Goal: Transaction & Acquisition: Purchase product/service

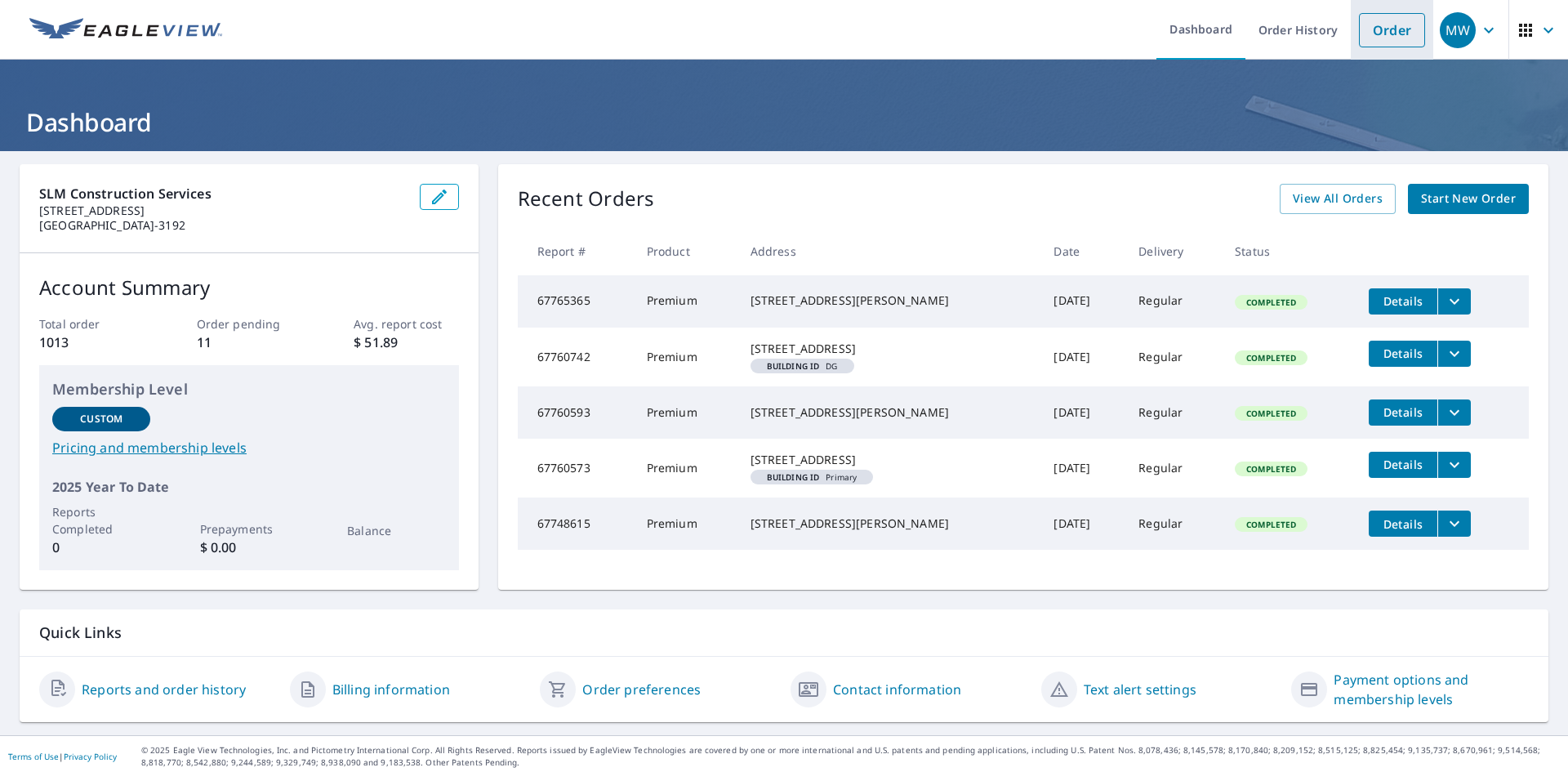
click at [1395, 31] on link "Order" at bounding box center [1392, 30] width 66 height 34
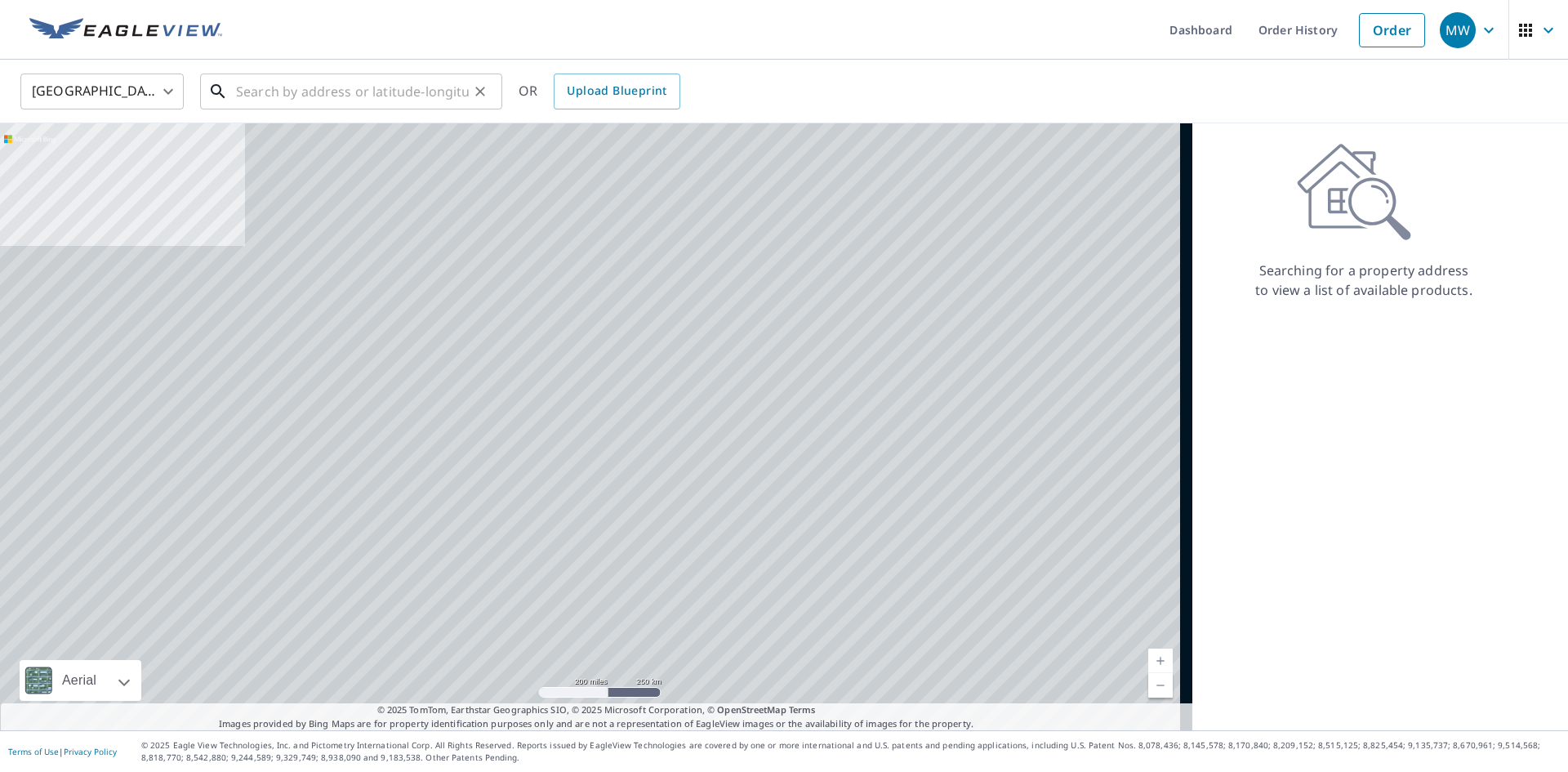
click at [307, 88] on input "text" at bounding box center [353, 92] width 233 height 46
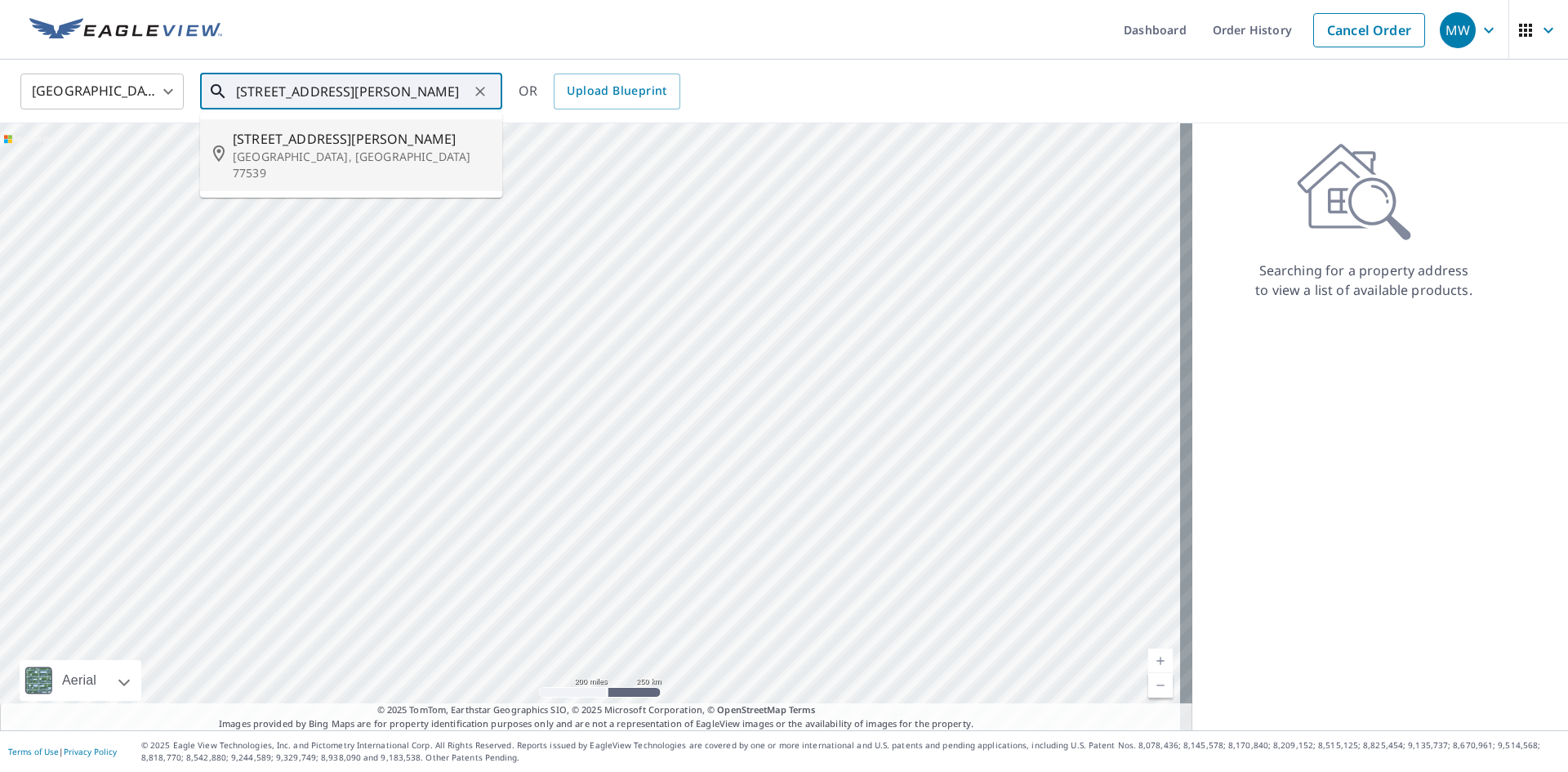
click at [309, 138] on span "[STREET_ADDRESS][PERSON_NAME]" at bounding box center [361, 139] width 257 height 20
type input "[STREET_ADDRESS][PERSON_NAME]"
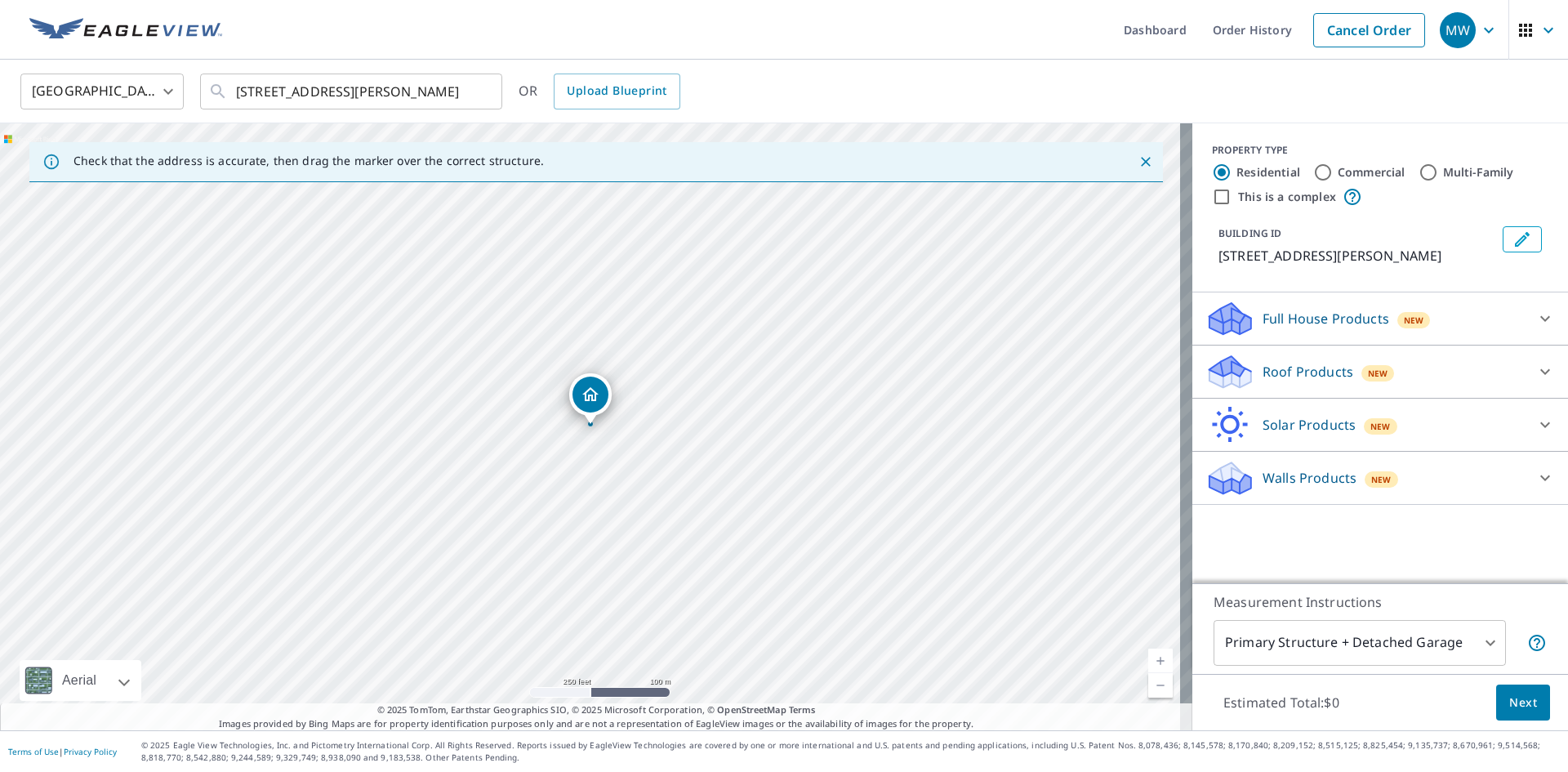
click at [1275, 375] on p "Roof Products" at bounding box center [1308, 371] width 91 height 20
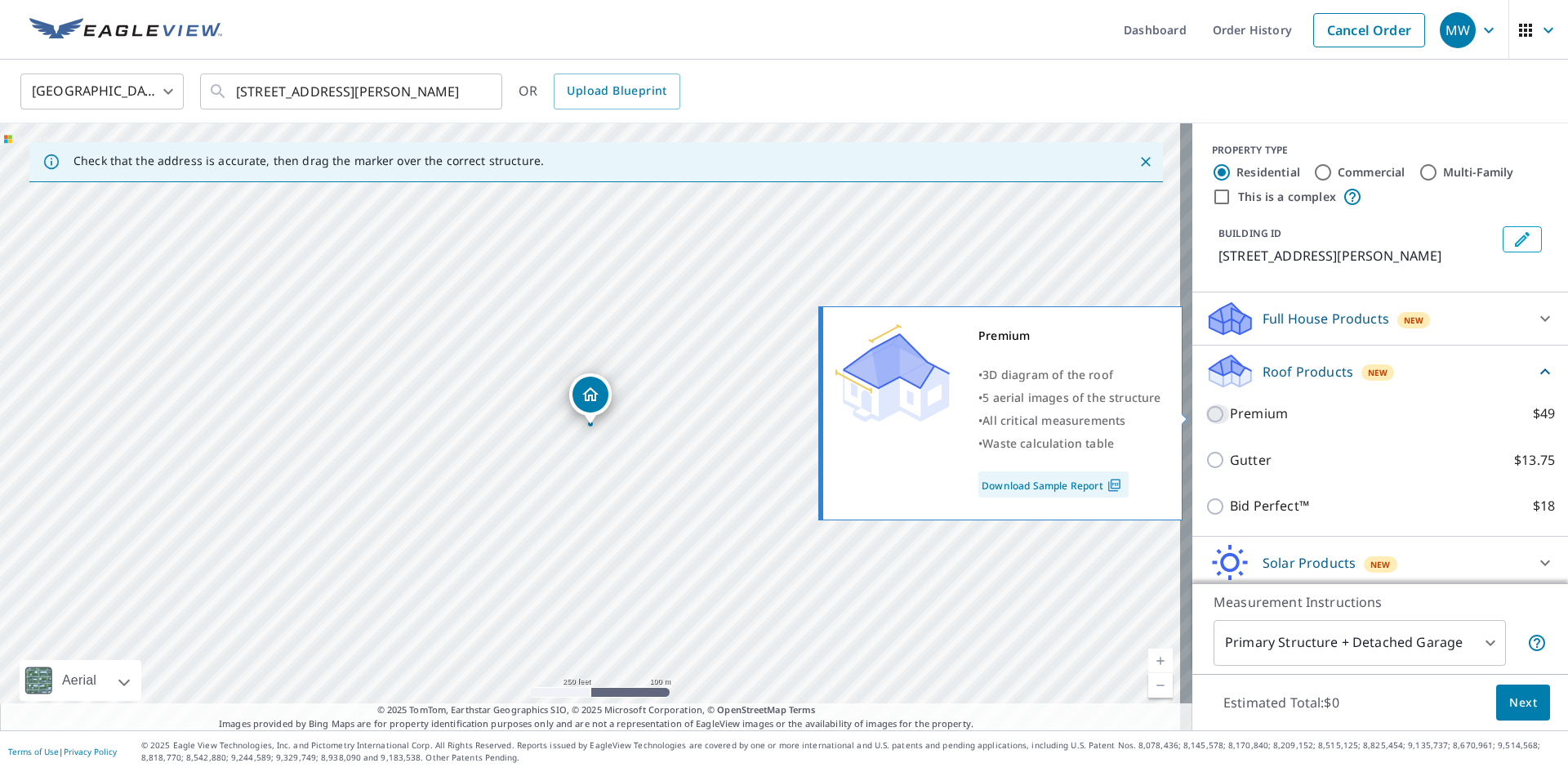
click at [1206, 410] on input "Premium $49" at bounding box center [1218, 413] width 25 height 20
checkbox input "true"
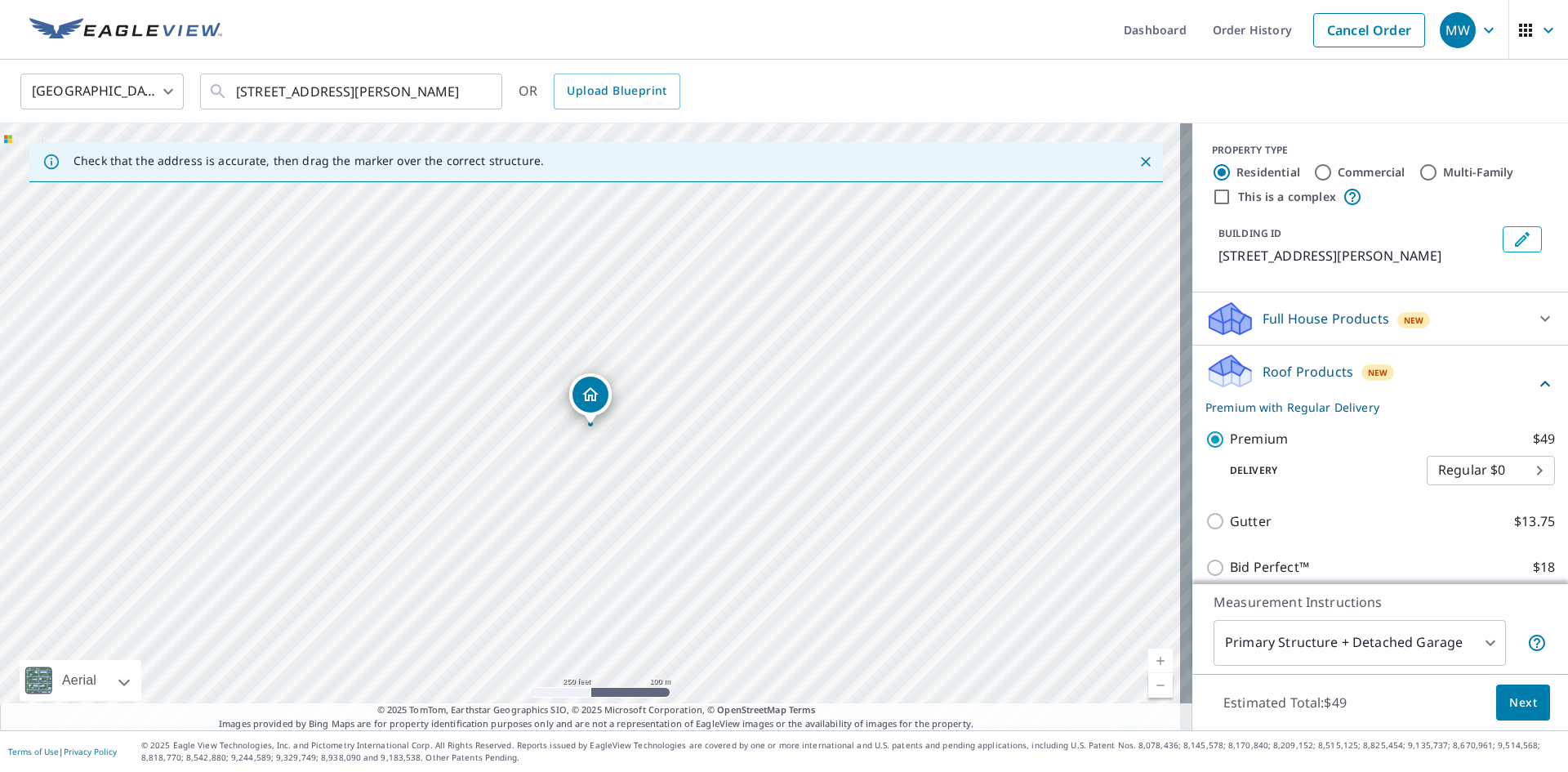
drag, startPoint x: 1345, startPoint y: 610, endPoint x: 1280, endPoint y: 511, distance: 118.4
click at [1280, 511] on div "PROPERTY TYPE Residential Commercial Multi-Family This is a complex BUILDING ID…" at bounding box center [1380, 427] width 376 height 607
click at [1509, 707] on span "Next" at bounding box center [1523, 702] width 28 height 20
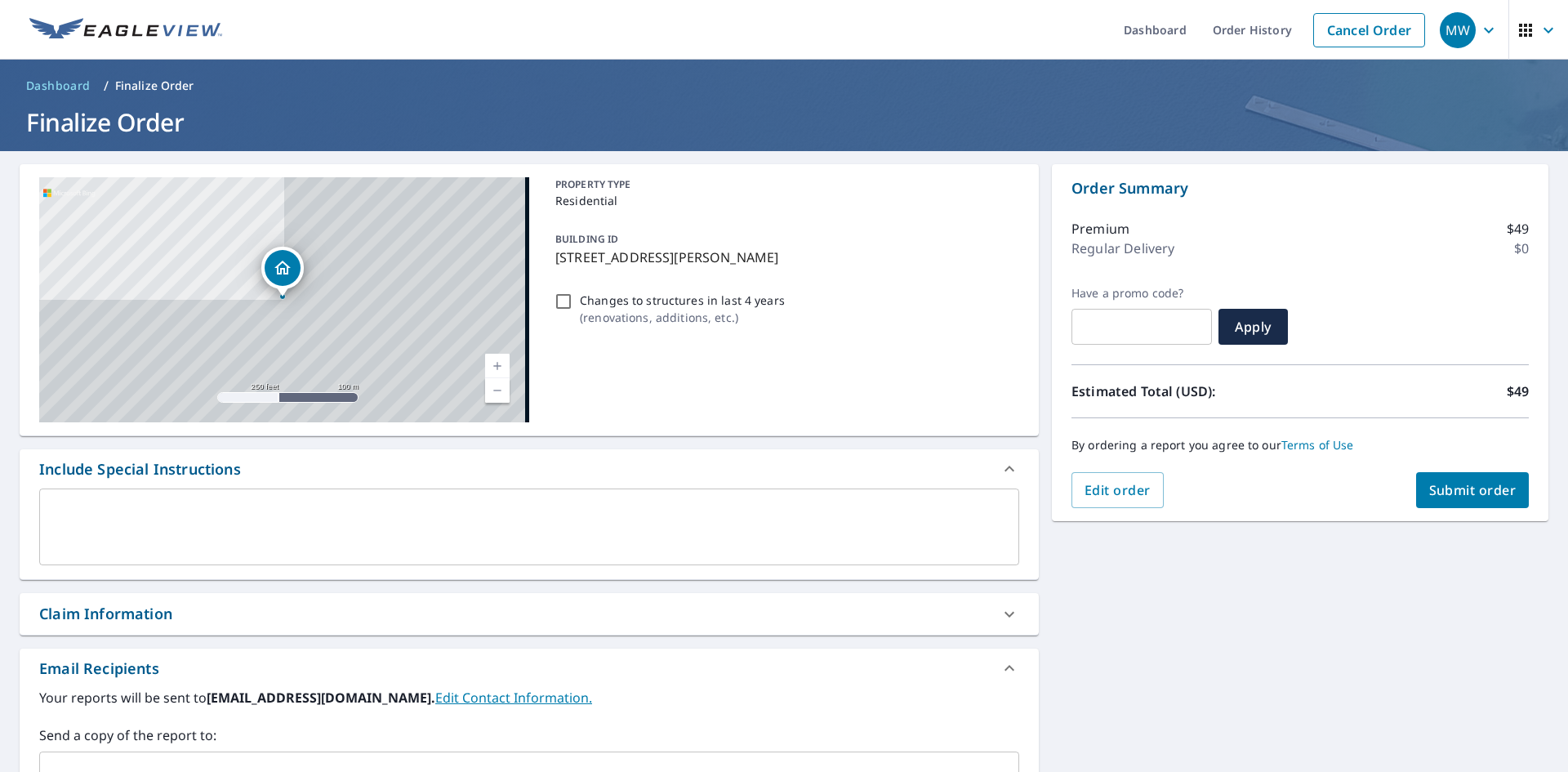
click at [1468, 505] on button "Submit order" at bounding box center [1472, 490] width 113 height 36
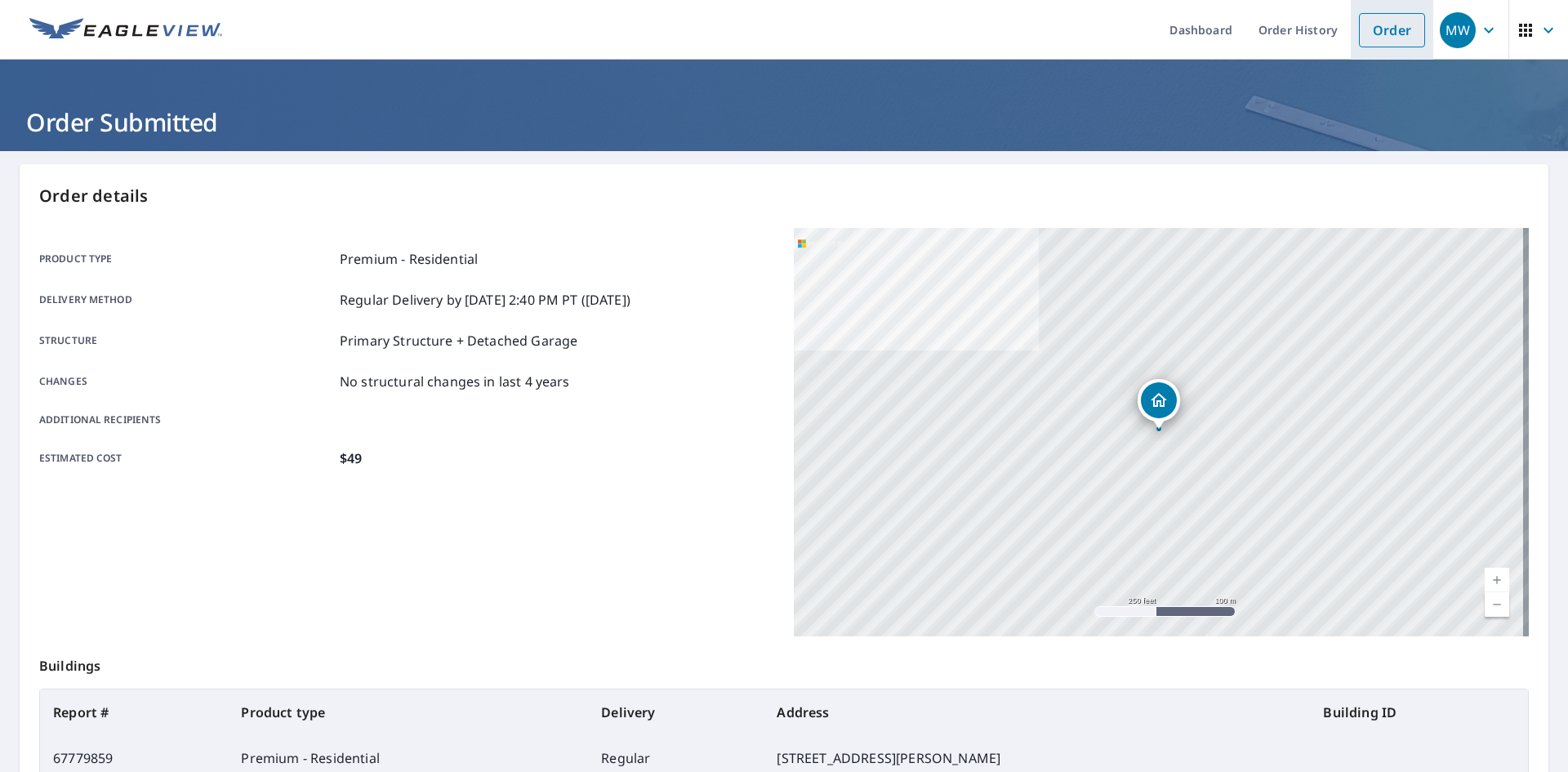
click at [1369, 30] on link "Order" at bounding box center [1392, 30] width 66 height 34
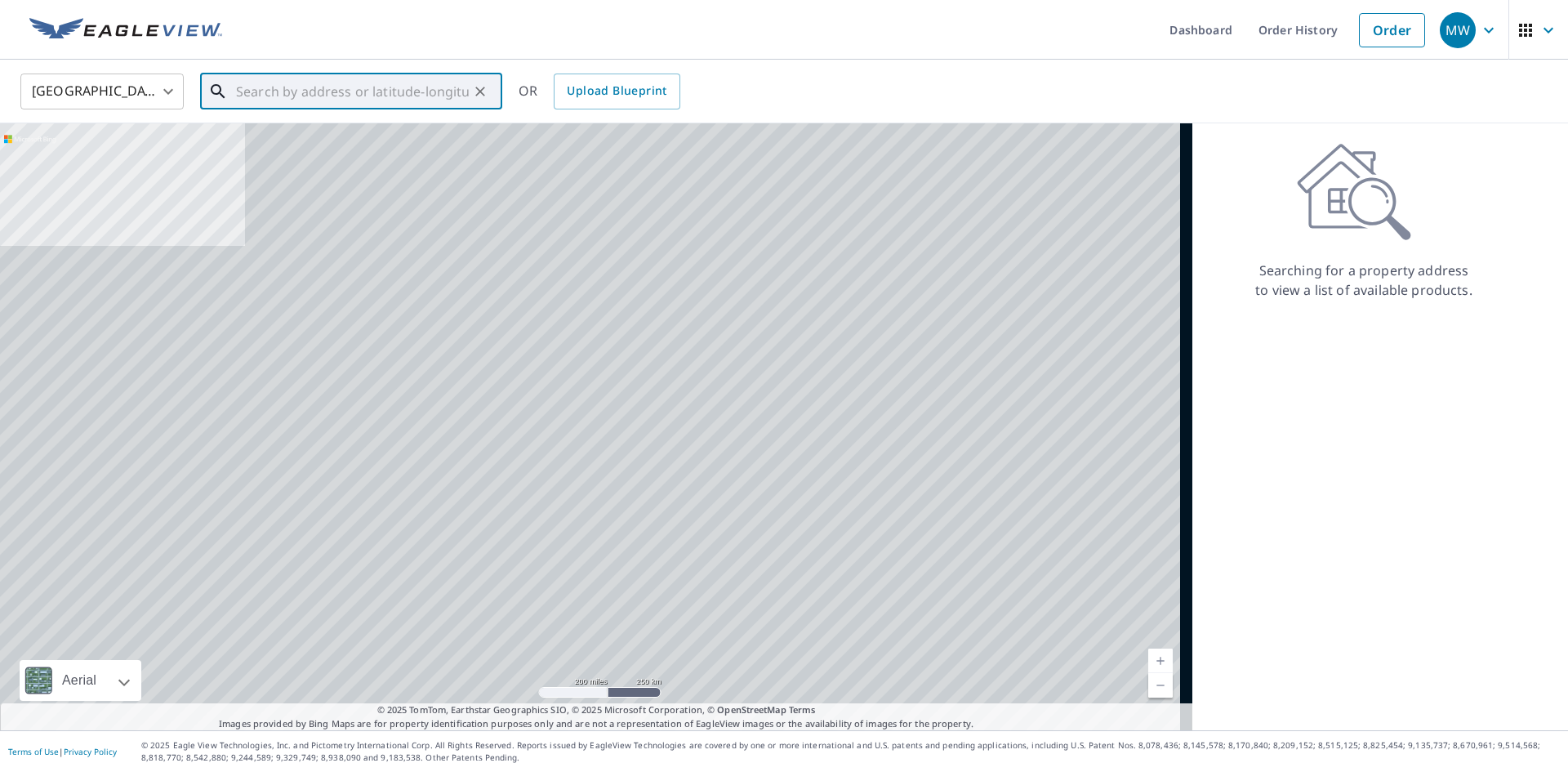
click at [399, 83] on input "text" at bounding box center [353, 92] width 233 height 46
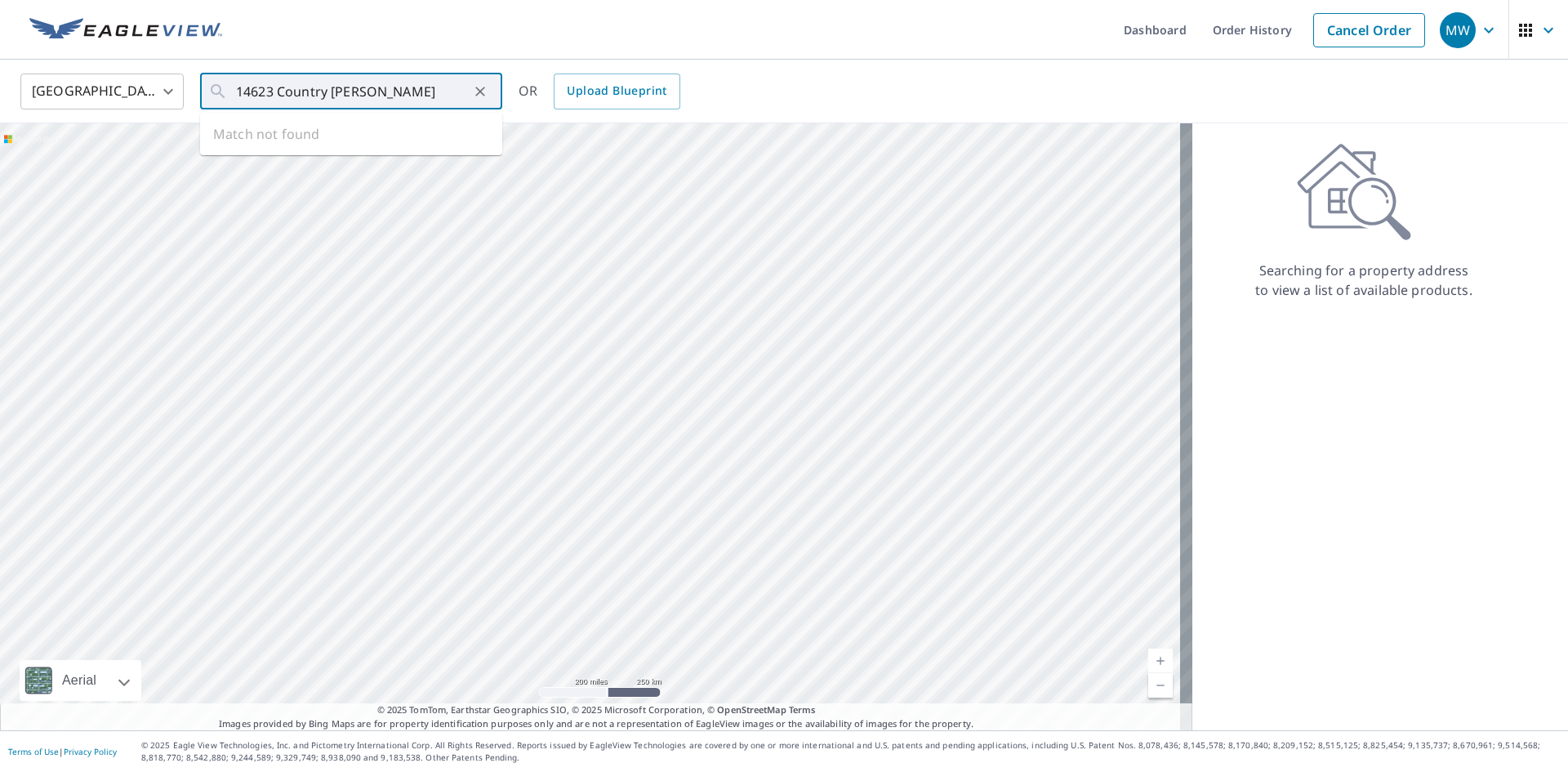
click at [499, 6] on ul "Dashboard Order History Cancel Order" at bounding box center [832, 30] width 1202 height 60
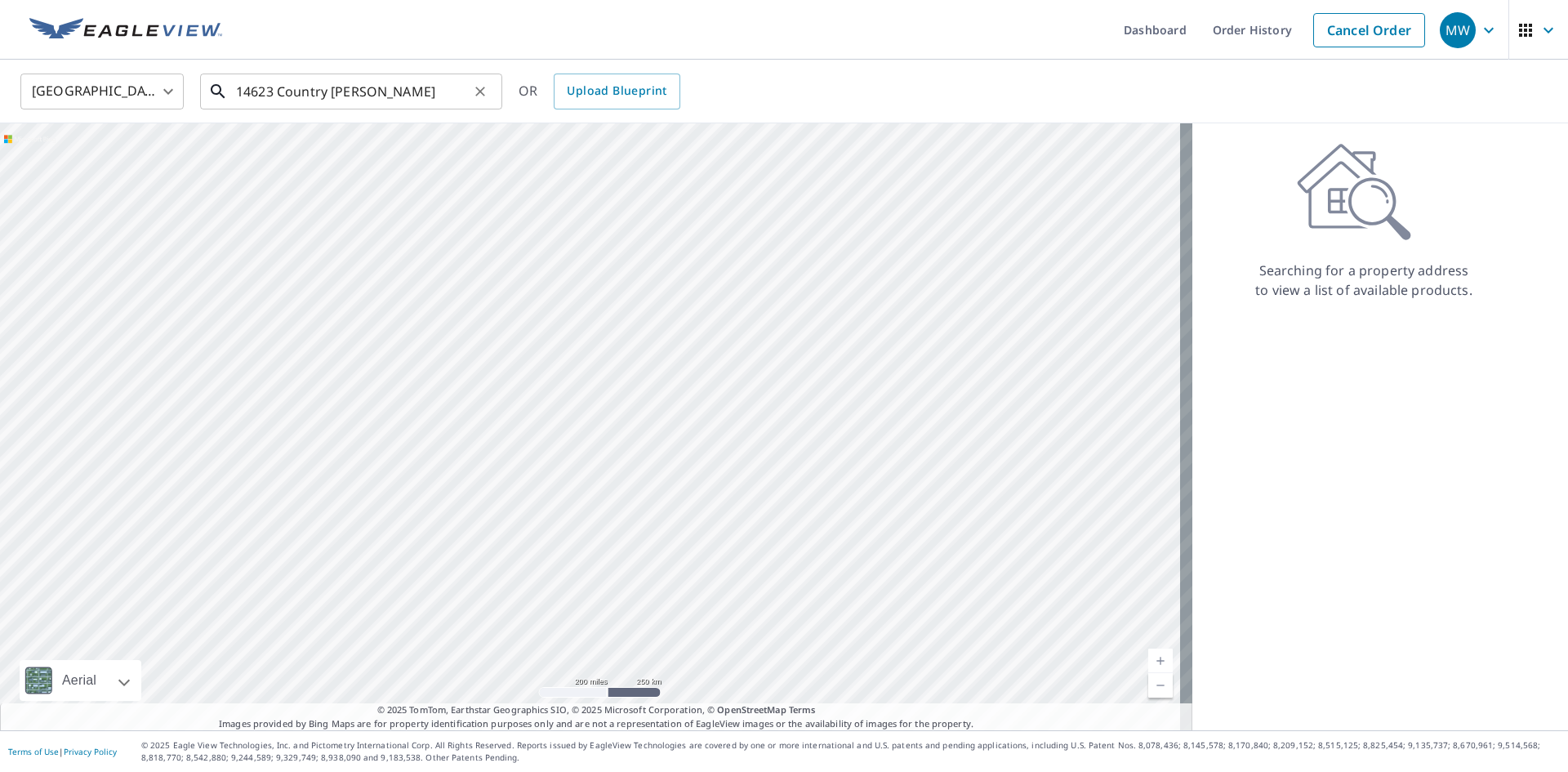
click at [383, 82] on input "14623 Country [PERSON_NAME]" at bounding box center [353, 92] width 233 height 46
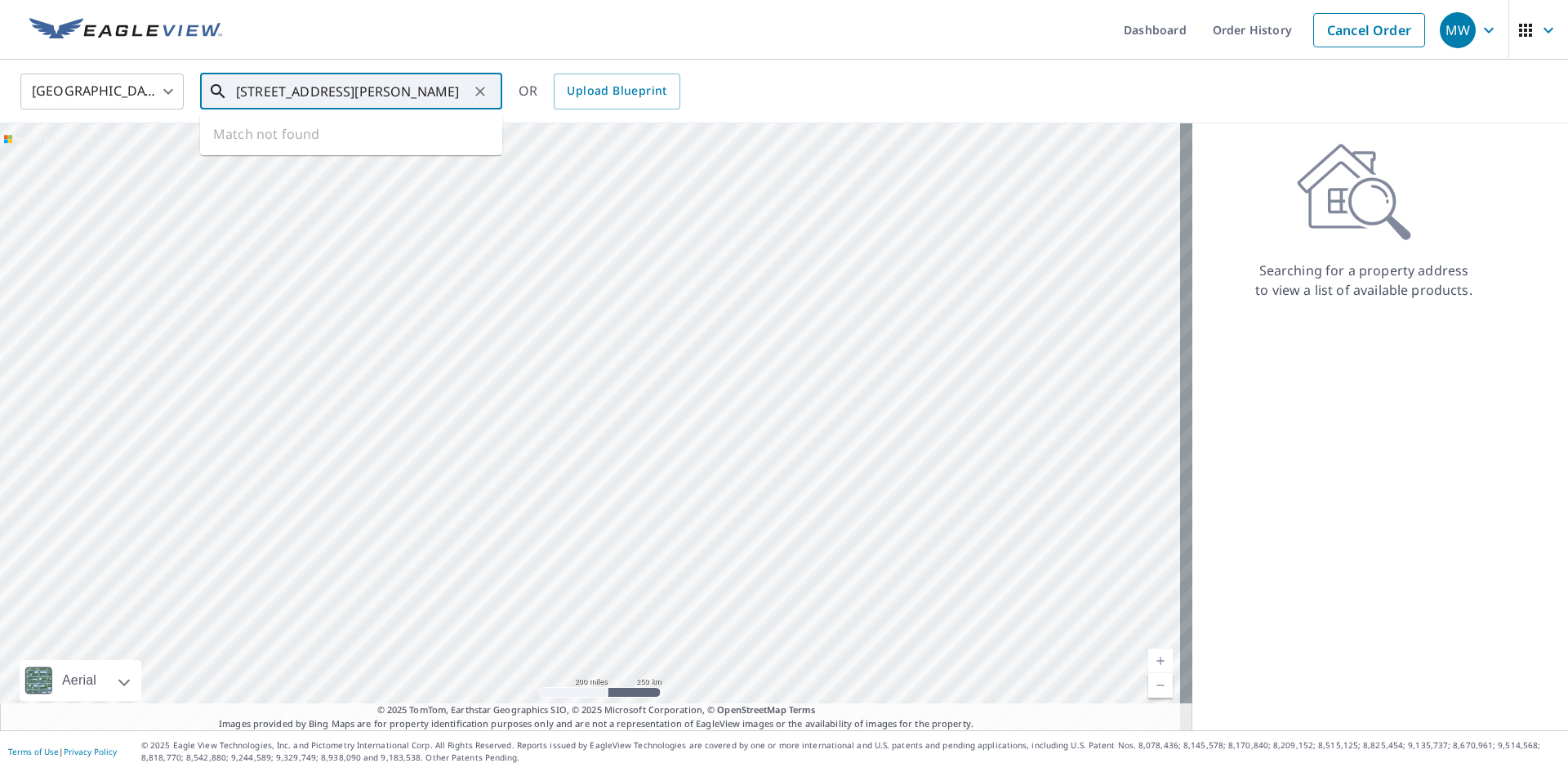
click at [320, 91] on input "[STREET_ADDRESS][PERSON_NAME]" at bounding box center [353, 92] width 233 height 46
click at [352, 154] on p "[GEOGRAPHIC_DATA]" at bounding box center [361, 156] width 257 height 16
type input "[STREET_ADDRESS][PERSON_NAME]"
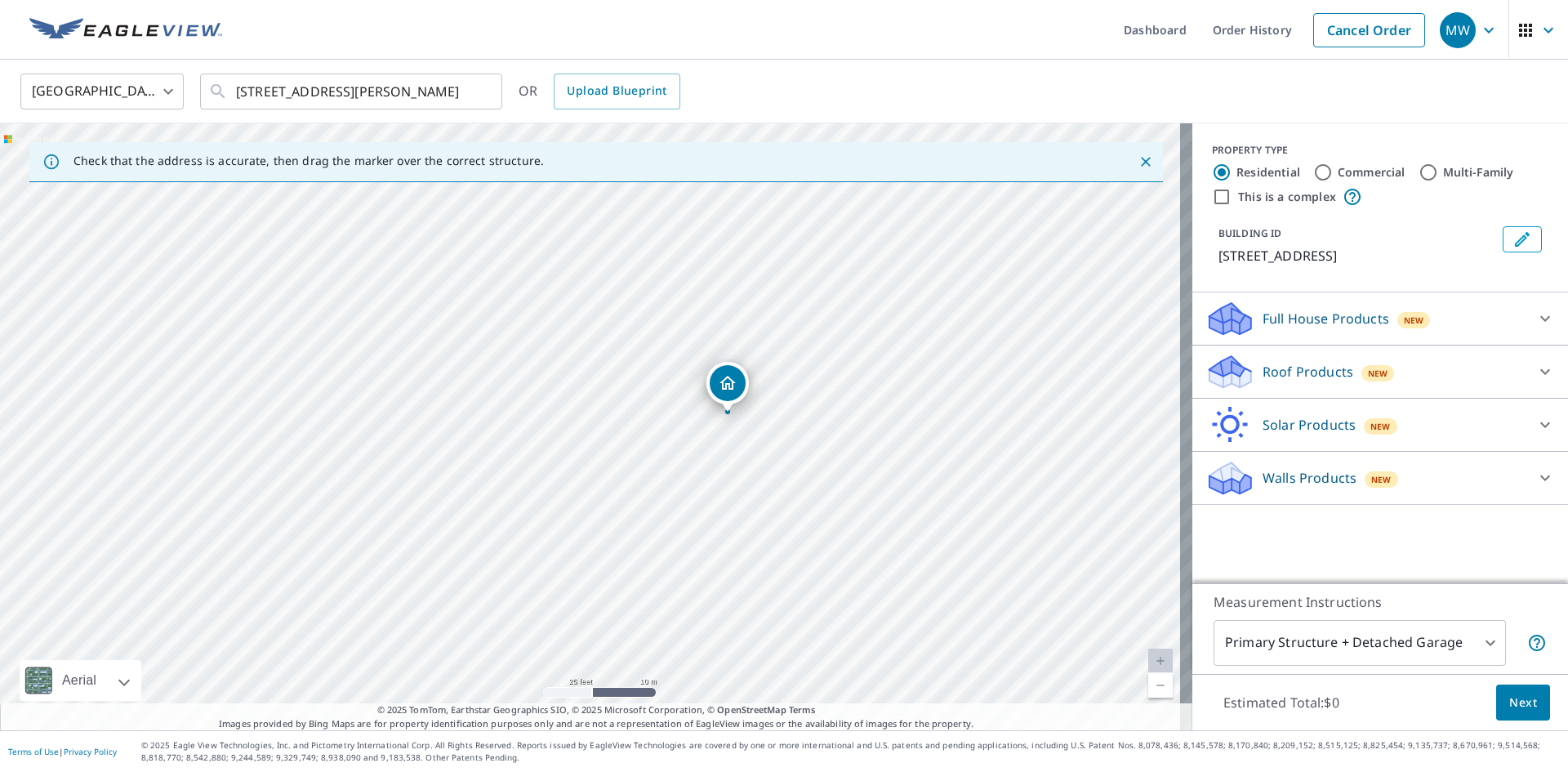
click at [1263, 367] on p "Roof Products" at bounding box center [1308, 371] width 91 height 20
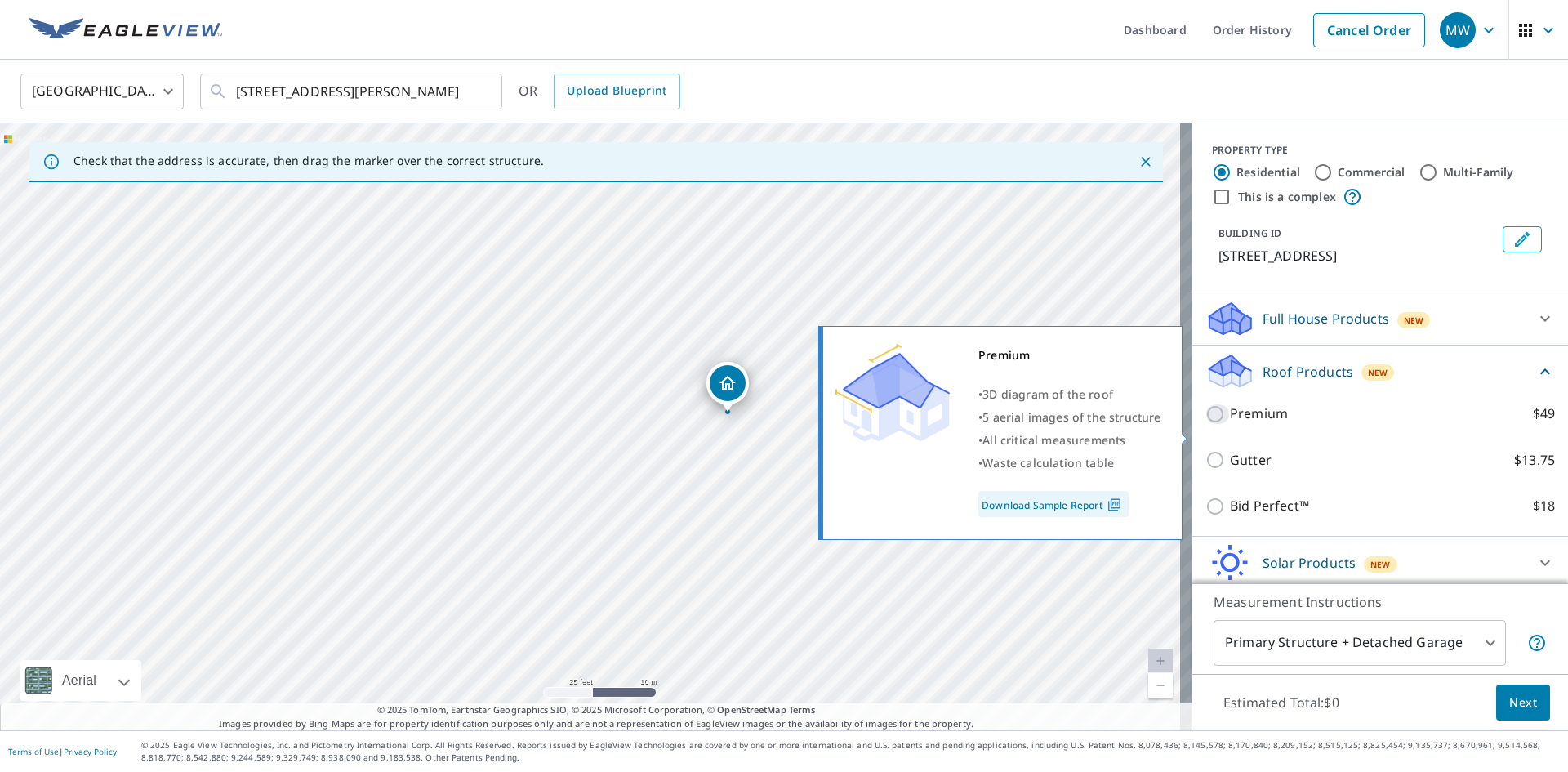
click at [1209, 423] on input "Premium $49" at bounding box center [1218, 413] width 25 height 20
checkbox input "true"
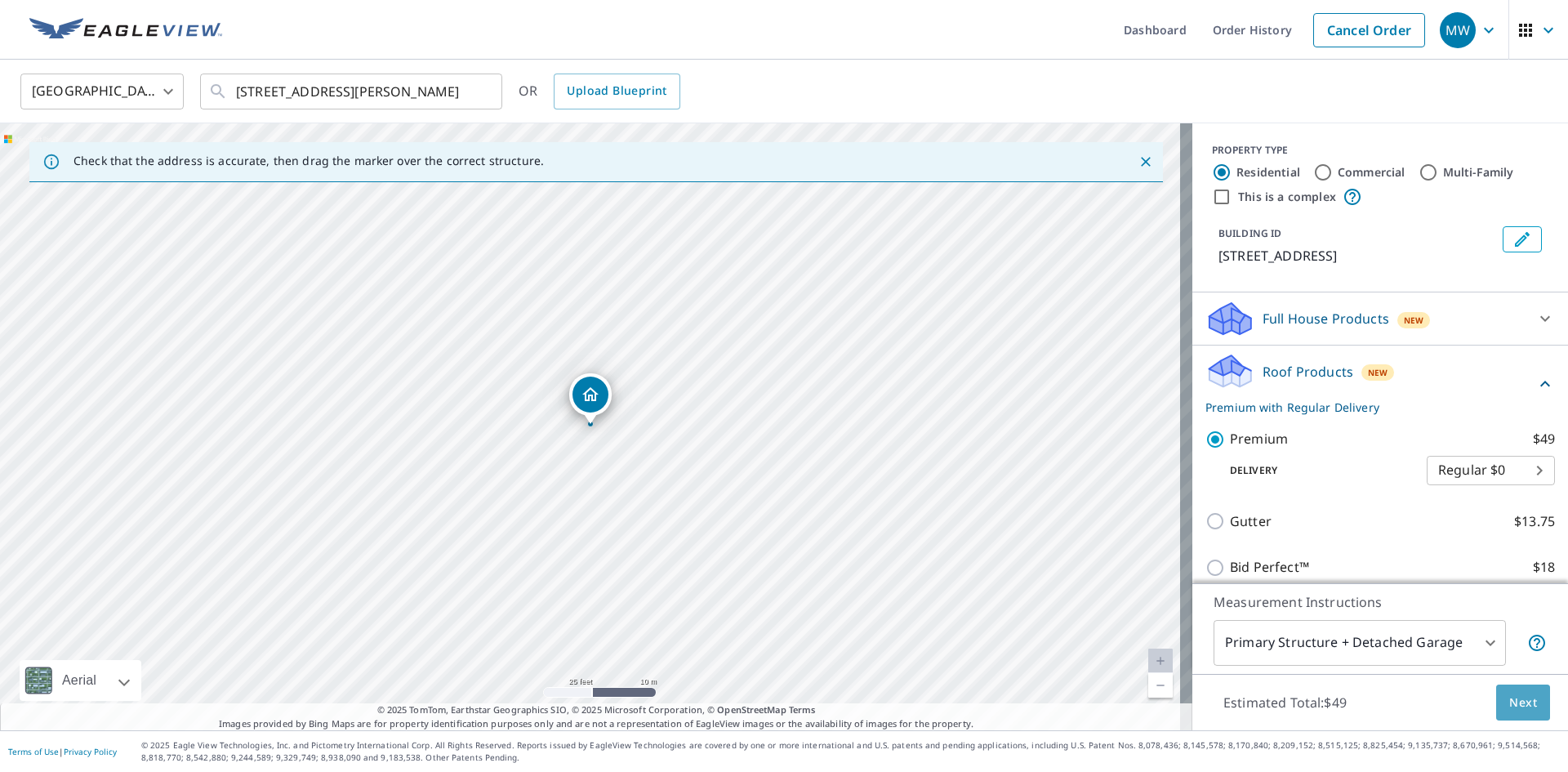
click at [1509, 698] on span "Next" at bounding box center [1523, 702] width 28 height 20
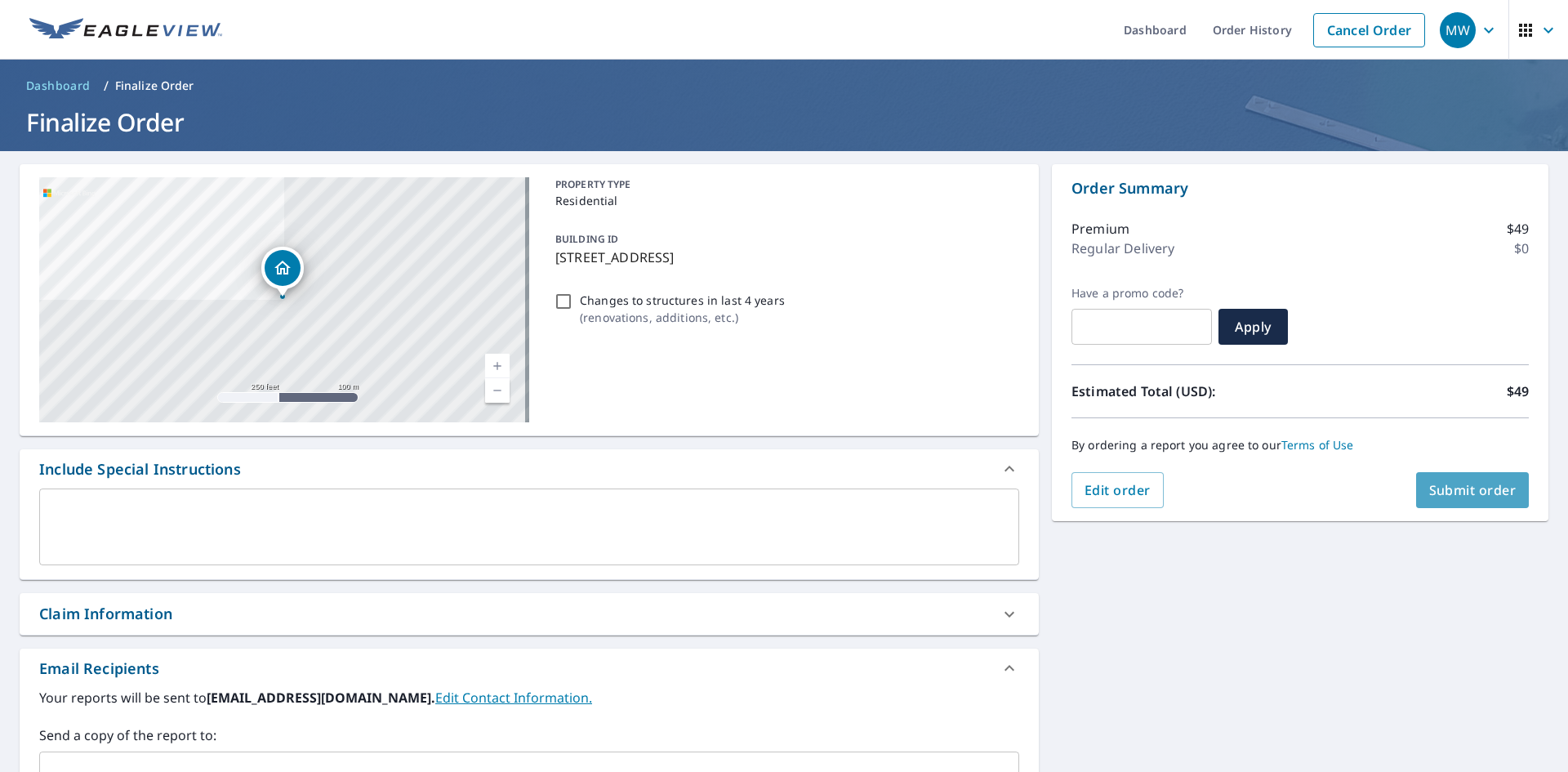
click at [1480, 496] on span "Submit order" at bounding box center [1473, 490] width 88 height 18
